Goal: Task Accomplishment & Management: Use online tool/utility

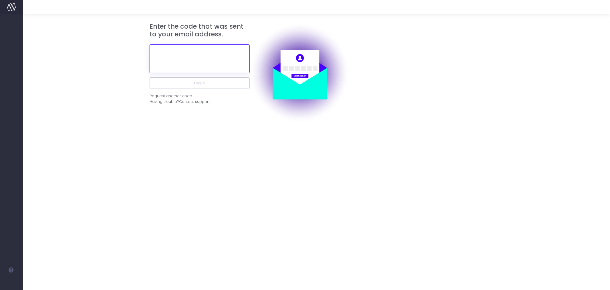
click at [199, 57] on input "text" at bounding box center [200, 58] width 100 height 29
paste input "370395"
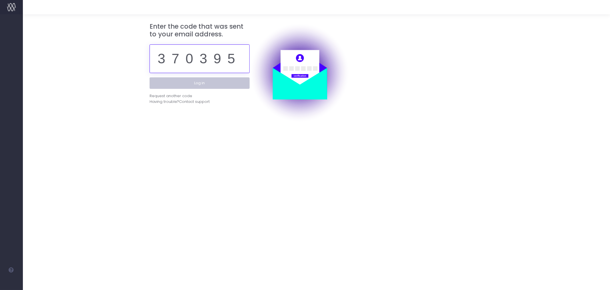
type input "370395"
click at [213, 82] on button "Log in" at bounding box center [200, 82] width 100 height 11
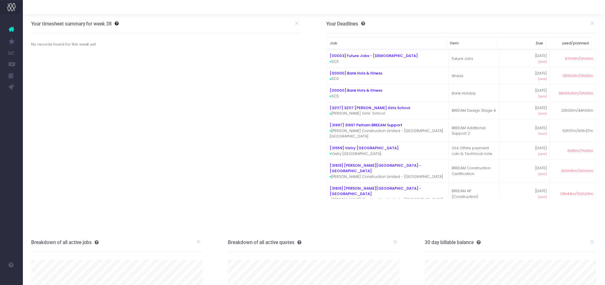
click at [31, 60] on link "Item Performance" at bounding box center [27, 63] width 9 height 11
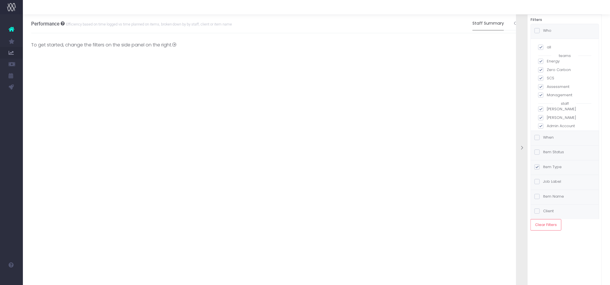
drag, startPoint x: 542, startPoint y: 48, endPoint x: 544, endPoint y: 54, distance: 6.8
click at [542, 49] on span at bounding box center [540, 47] width 5 height 5
click at [547, 48] on input "all" at bounding box center [549, 46] width 4 height 4
checkbox input "false"
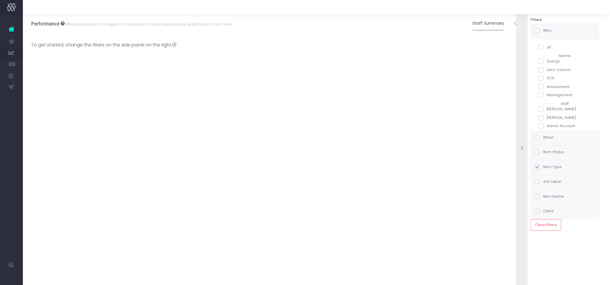
checkbox input "false"
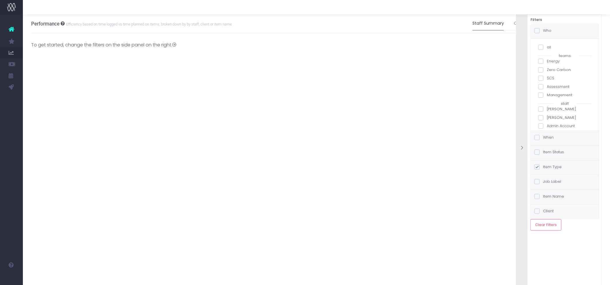
checkbox input "false"
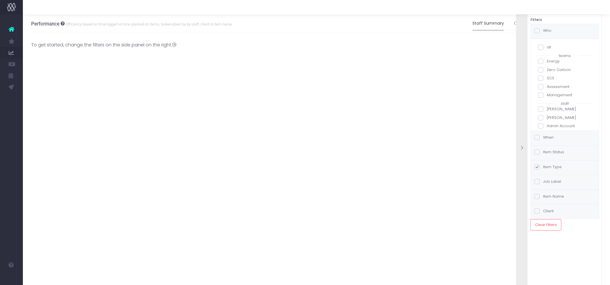
checkbox input "false"
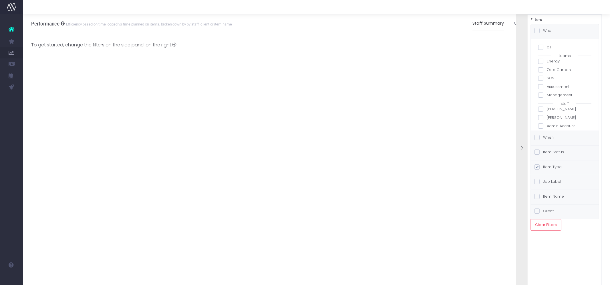
checkbox input "false"
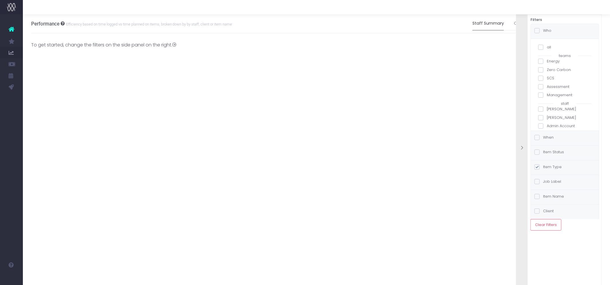
checkbox input "false"
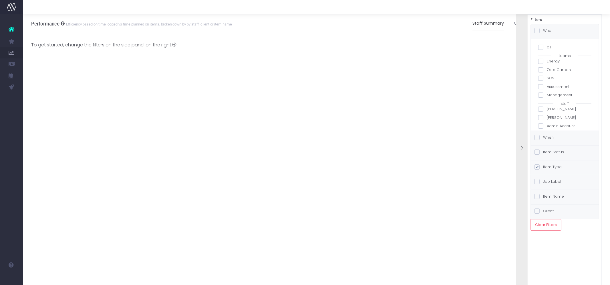
checkbox input "false"
click at [542, 122] on span at bounding box center [540, 120] width 5 height 5
click at [547, 122] on input "[PERSON_NAME]" at bounding box center [549, 120] width 4 height 4
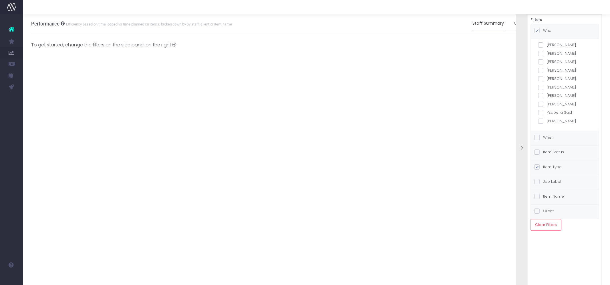
checkbox input "true"
click at [552, 153] on label "Item Status" at bounding box center [549, 152] width 29 height 6
click at [547, 153] on input "Item Status" at bounding box center [545, 151] width 4 height 4
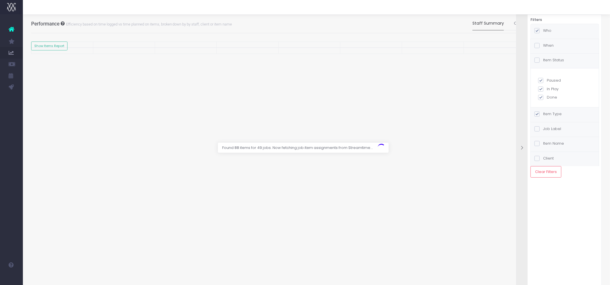
click at [550, 96] on label "Done" at bounding box center [564, 97] width 53 height 6
click at [550, 96] on input "Done" at bounding box center [549, 96] width 4 height 4
checkbox input "false"
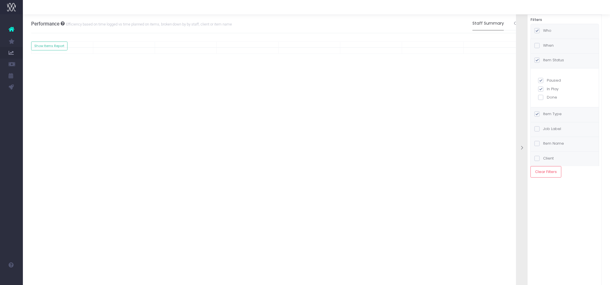
checkbox input "true"
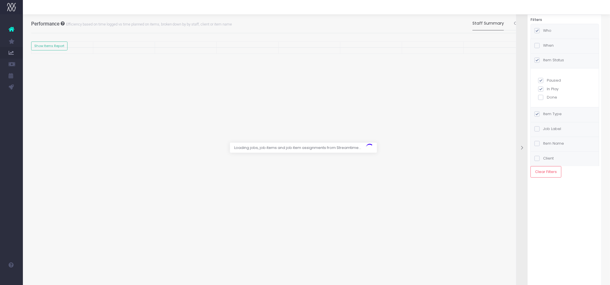
click at [554, 80] on label "Paused" at bounding box center [564, 81] width 53 height 6
click at [551, 80] on input "Paused" at bounding box center [549, 80] width 4 height 4
checkbox input "false"
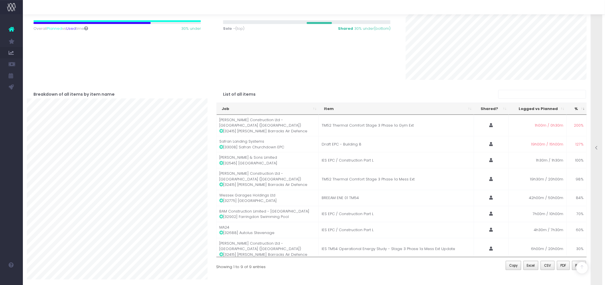
scroll to position [164, 0]
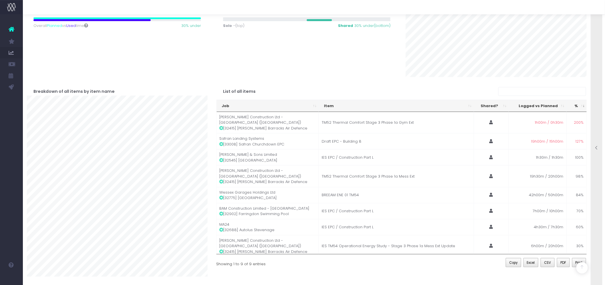
click at [597, 149] on icon at bounding box center [597, 147] width 5 height 5
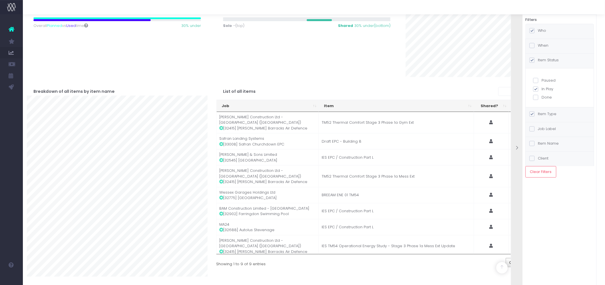
click at [537, 96] on span at bounding box center [536, 97] width 5 height 5
click at [542, 96] on input "Done" at bounding box center [544, 96] width 4 height 4
checkbox input "true"
click at [535, 80] on span at bounding box center [536, 80] width 5 height 5
click at [542, 80] on input "Paused" at bounding box center [544, 80] width 4 height 4
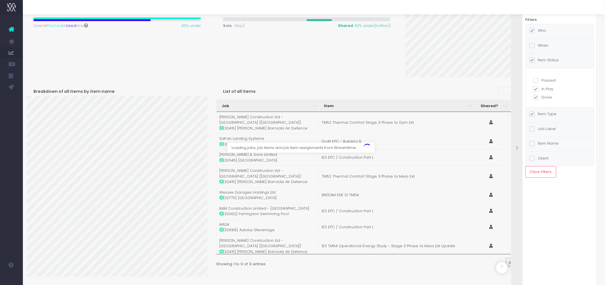
checkbox input "true"
checkbox input "false"
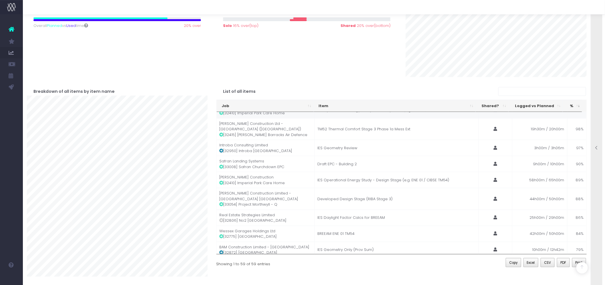
scroll to position [807, 0]
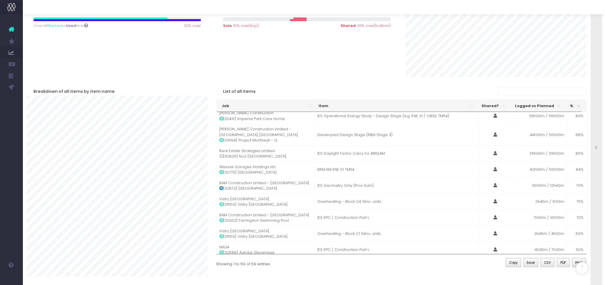
click at [595, 147] on icon at bounding box center [597, 147] width 5 height 5
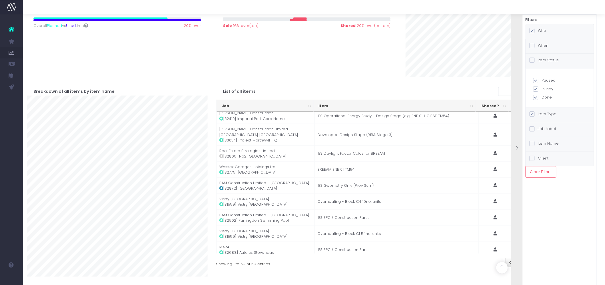
click at [541, 98] on label "Done" at bounding box center [560, 97] width 53 height 6
click at [542, 98] on input "Done" at bounding box center [544, 96] width 4 height 4
checkbox input "false"
checkbox input "true"
click at [548, 80] on label "Paused" at bounding box center [560, 81] width 53 height 6
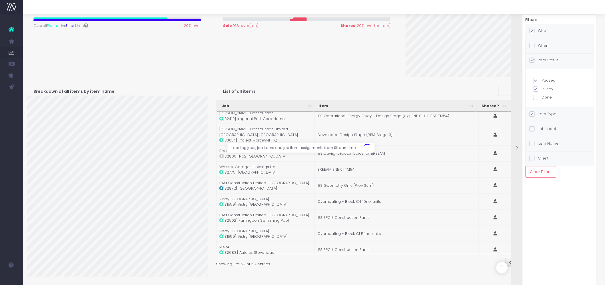
click at [546, 80] on input "Paused" at bounding box center [544, 80] width 4 height 4
checkbox input "false"
click at [519, 146] on icon at bounding box center [517, 147] width 5 height 5
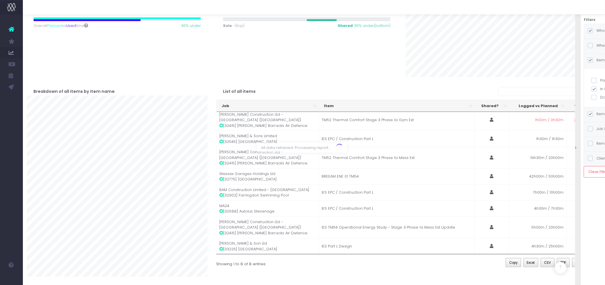
scroll to position [0, 0]
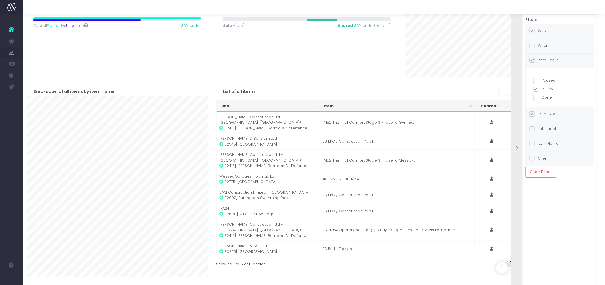
click at [517, 150] on icon at bounding box center [517, 147] width 5 height 5
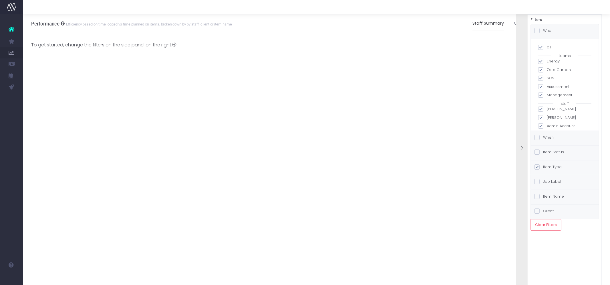
drag, startPoint x: 542, startPoint y: 45, endPoint x: 539, endPoint y: 68, distance: 23.6
click at [541, 45] on span at bounding box center [540, 47] width 5 height 5
click at [547, 45] on input "all" at bounding box center [549, 46] width 4 height 4
checkbox input "false"
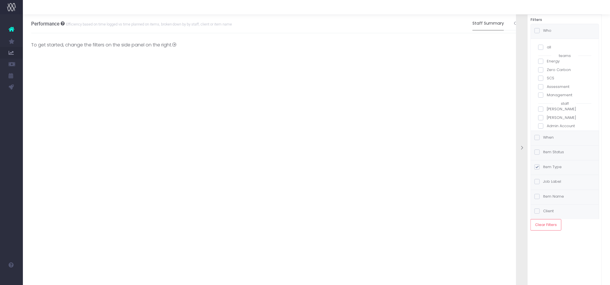
checkbox input "false"
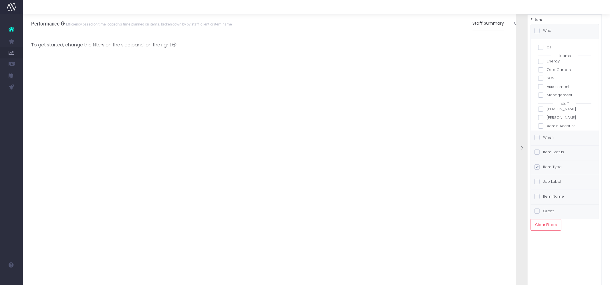
checkbox input "false"
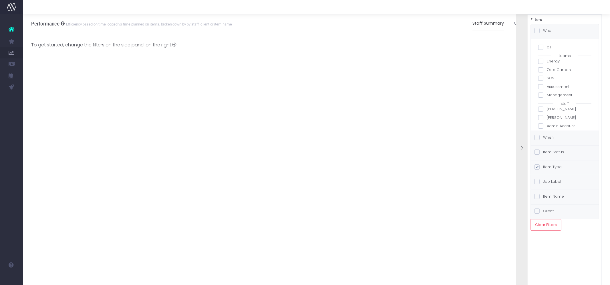
checkbox input "false"
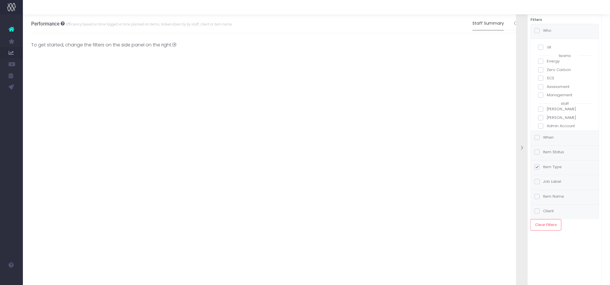
checkbox input "false"
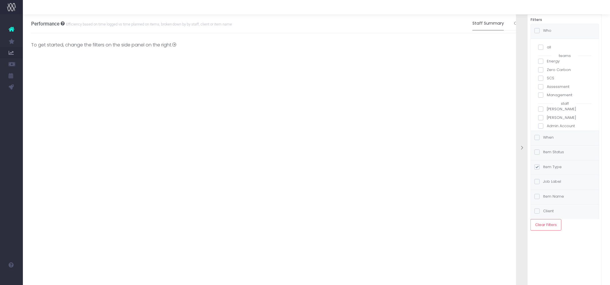
checkbox input "false"
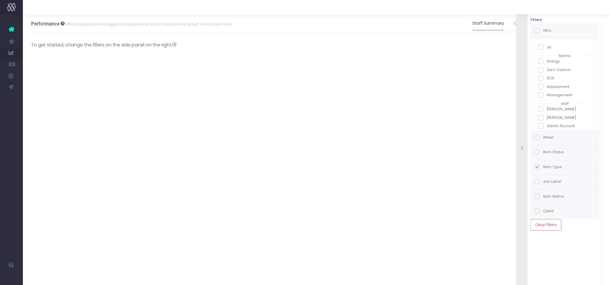
checkbox input "false"
click at [542, 122] on span at bounding box center [540, 120] width 5 height 5
click at [547, 122] on input "[PERSON_NAME]" at bounding box center [549, 120] width 4 height 4
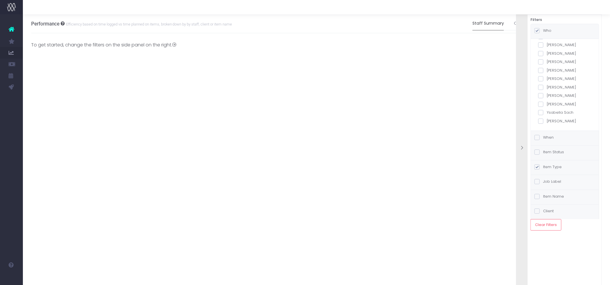
checkbox input "true"
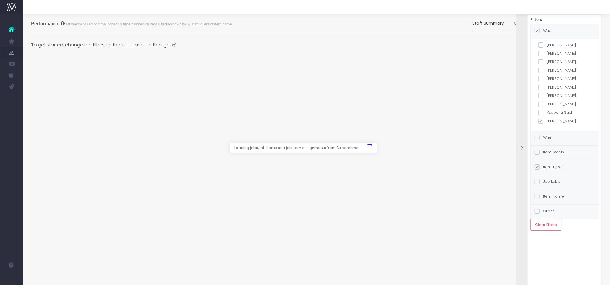
click at [552, 152] on label "Item Status" at bounding box center [549, 152] width 29 height 6
click at [547, 152] on input "Item Status" at bounding box center [545, 151] width 4 height 4
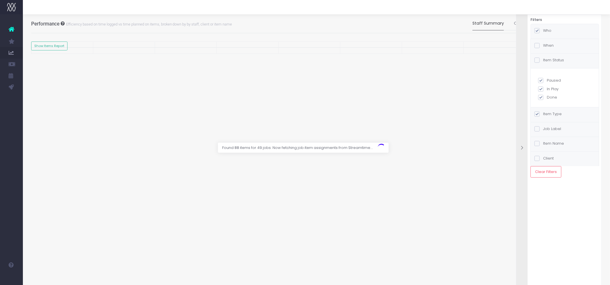
click at [554, 97] on label "Done" at bounding box center [564, 97] width 53 height 6
click at [551, 97] on input "Done" at bounding box center [549, 96] width 4 height 4
checkbox input "false"
checkbox input "true"
click at [554, 81] on label "Paused" at bounding box center [564, 81] width 53 height 6
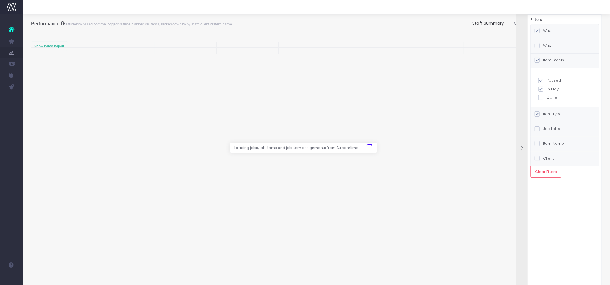
click at [551, 81] on input "Paused" at bounding box center [549, 80] width 4 height 4
checkbox input "false"
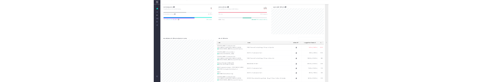
scroll to position [164, 0]
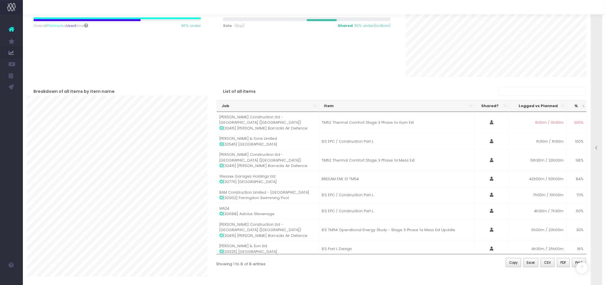
click at [597, 147] on icon at bounding box center [597, 147] width 5 height 5
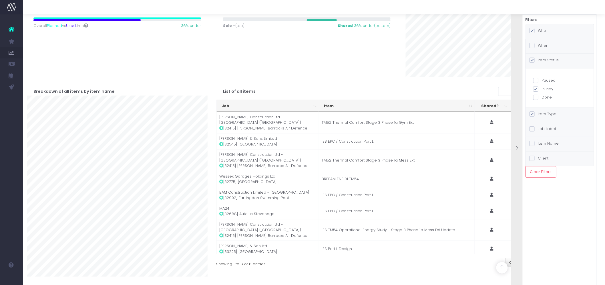
click at [542, 30] on label "Who" at bounding box center [538, 31] width 17 height 6
click at [542, 30] on input "Who" at bounding box center [540, 30] width 4 height 4
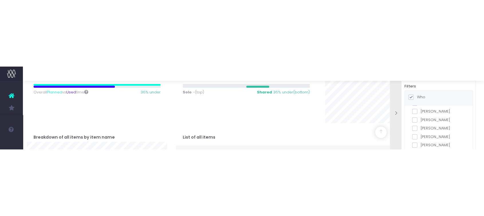
scroll to position [183, 0]
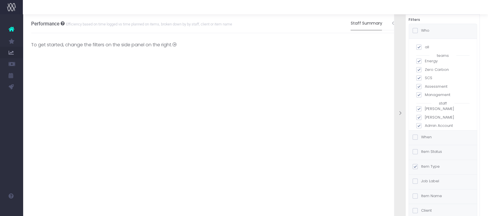
click at [418, 46] on span at bounding box center [419, 47] width 5 height 5
click at [425, 46] on input "all" at bounding box center [427, 46] width 4 height 4
checkbox input "false"
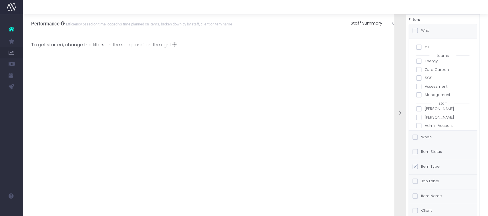
checkbox input "false"
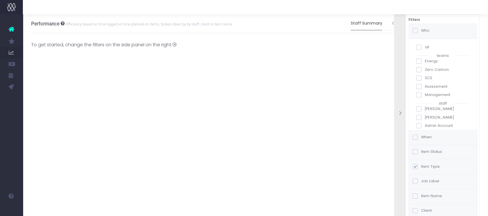
checkbox input "false"
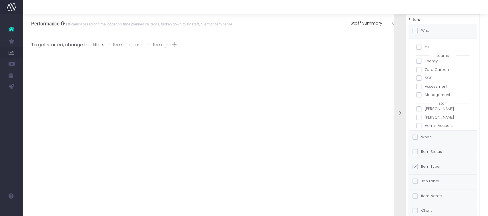
checkbox input "false"
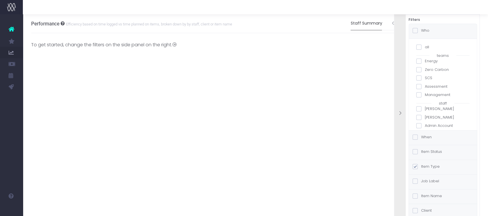
checkbox input "false"
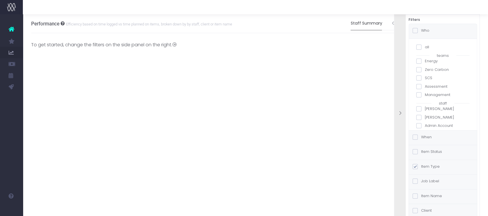
checkbox input "false"
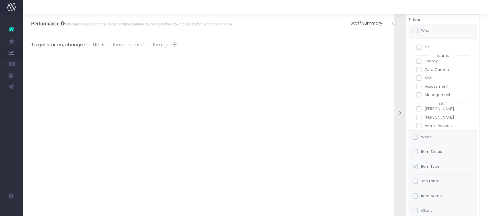
checkbox input "false"
click at [419, 120] on span at bounding box center [419, 120] width 5 height 5
click at [425, 120] on input "[PERSON_NAME]" at bounding box center [427, 120] width 4 height 4
checkbox input "true"
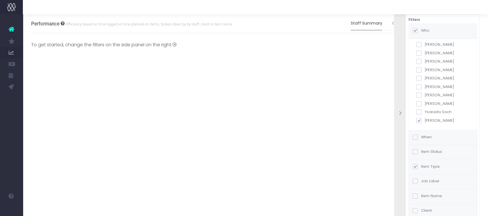
checkbox input "true"
click at [436, 150] on label "Item Status" at bounding box center [427, 152] width 29 height 6
click at [425, 150] on input "Item Status" at bounding box center [423, 151] width 4 height 4
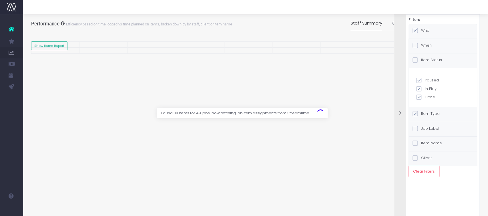
click at [432, 81] on label "Paused" at bounding box center [443, 81] width 53 height 6
click at [429, 81] on input "Paused" at bounding box center [427, 80] width 4 height 4
checkbox input "false"
checkbox input "true"
click at [426, 100] on div "Paused In Play Done" at bounding box center [443, 87] width 68 height 39
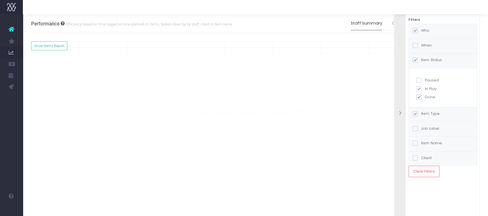
click at [425, 98] on label "Done" at bounding box center [443, 97] width 53 height 6
click at [425, 98] on input "Done" at bounding box center [427, 96] width 4 height 4
checkbox input "false"
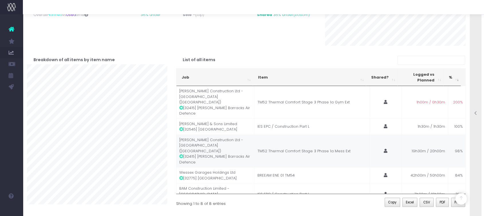
scroll to position [56, 0]
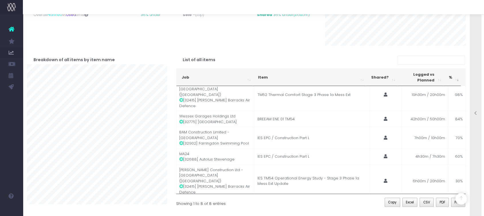
click at [474, 114] on icon at bounding box center [475, 113] width 5 height 5
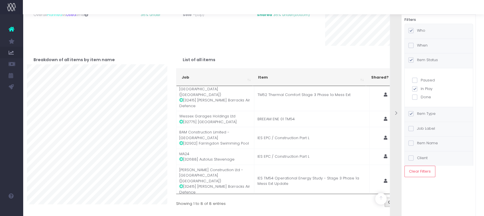
click at [421, 30] on label "Who" at bounding box center [416, 31] width 17 height 6
click at [420, 30] on input "Who" at bounding box center [419, 30] width 4 height 4
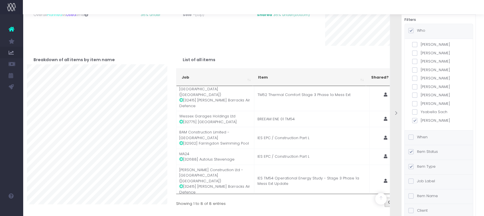
click at [414, 123] on div "all teams Energy Zero Carbon SCS Assessment Management staff [PERSON_NAME] [PER…" at bounding box center [438, 85] width 68 height 92
drag, startPoint x: 416, startPoint y: 42, endPoint x: 415, endPoint y: 47, distance: 4.3
click at [416, 43] on span at bounding box center [414, 44] width 5 height 5
click at [420, 43] on input "[PERSON_NAME]" at bounding box center [422, 44] width 4 height 4
checkbox input "true"
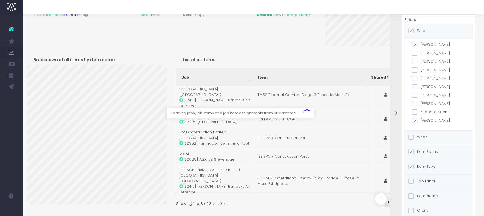
click at [414, 121] on span at bounding box center [414, 120] width 5 height 5
click at [420, 121] on input "[PERSON_NAME]" at bounding box center [422, 120] width 4 height 4
checkbox input "false"
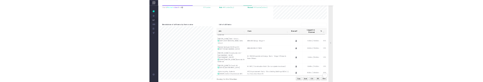
scroll to position [177, 0]
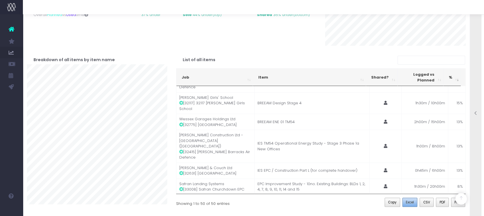
click at [410, 202] on span "Excel" at bounding box center [409, 202] width 8 height 5
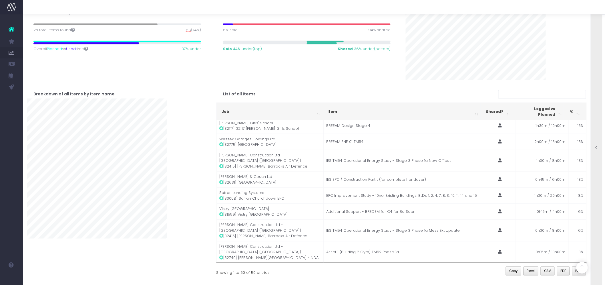
scroll to position [674, 0]
